Goal: Obtain resource: Download file/media

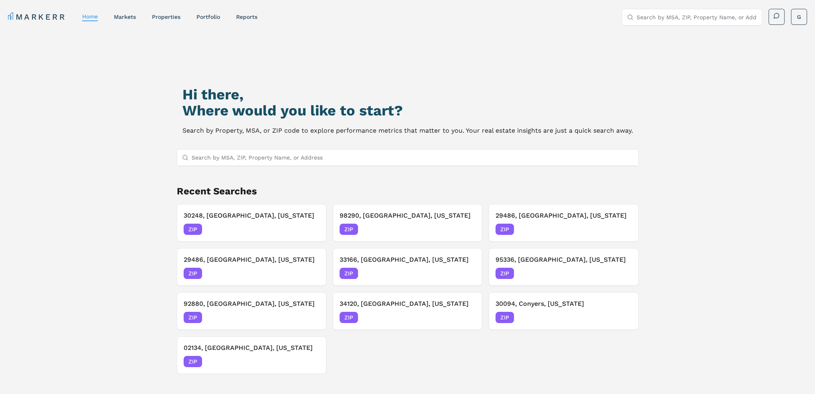
click at [214, 161] on input "Search by MSA, ZIP, Property Name, or Address" at bounding box center [413, 158] width 442 height 16
drag, startPoint x: 216, startPoint y: 157, endPoint x: 196, endPoint y: 161, distance: 20.4
click at [196, 161] on input "95457" at bounding box center [413, 158] width 442 height 16
type input "94547"
click at [212, 172] on div "94547, [GEOGRAPHIC_DATA], [US_STATE]" at bounding box center [239, 173] width 113 height 8
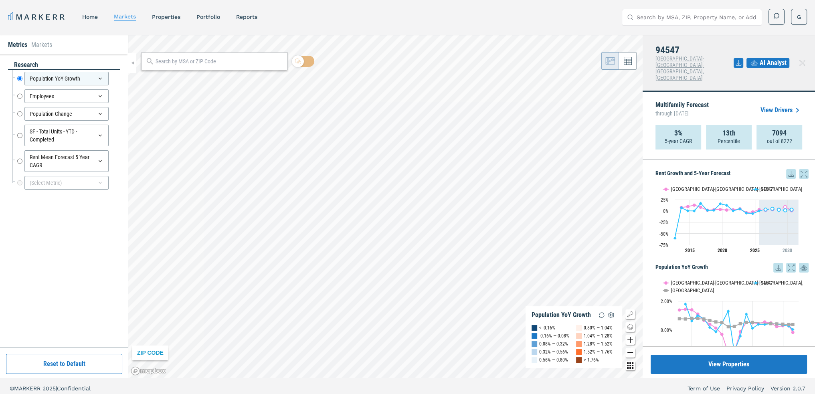
click at [789, 171] on icon at bounding box center [791, 173] width 5 height 5
click at [773, 210] on div "Download as XLS" at bounding box center [756, 213] width 46 height 8
